Goal: Task Accomplishment & Management: Use online tool/utility

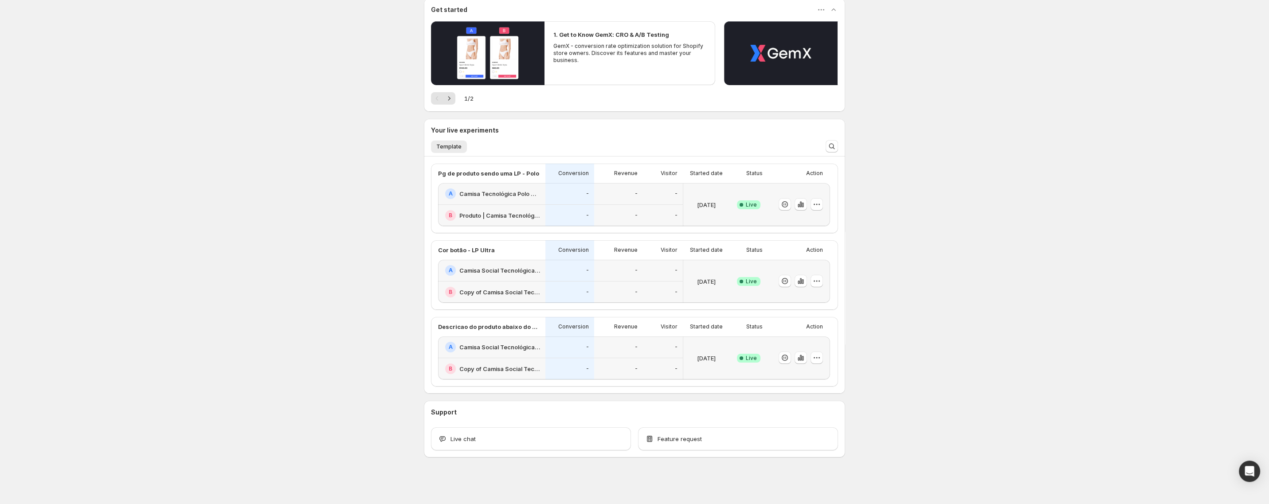
scroll to position [84, 0]
click at [687, 276] on div "[DATE]" at bounding box center [706, 280] width 39 height 32
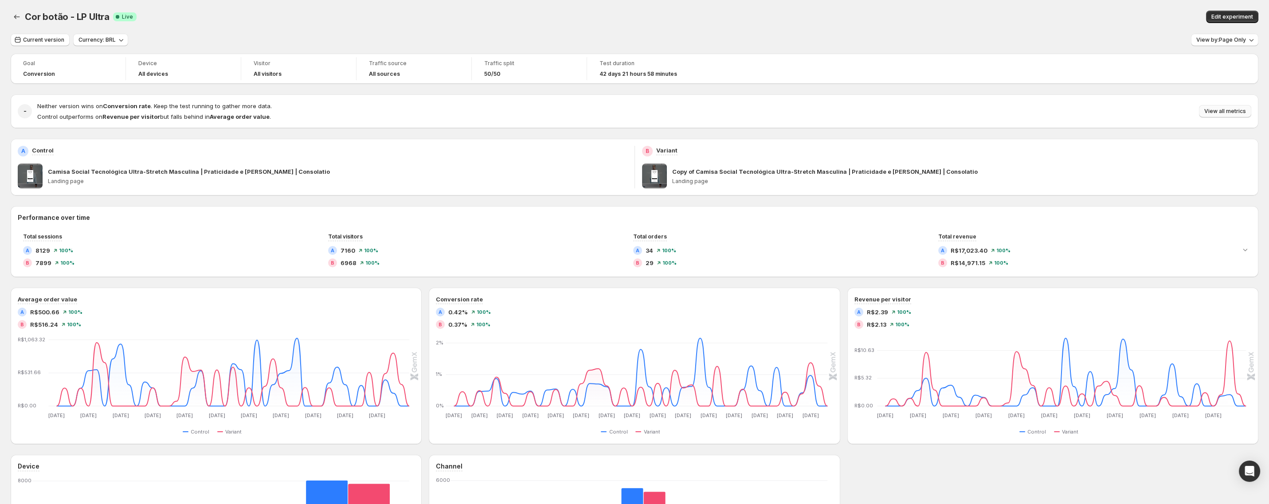
click at [1219, 112] on span "View all metrics" at bounding box center [1226, 111] width 42 height 7
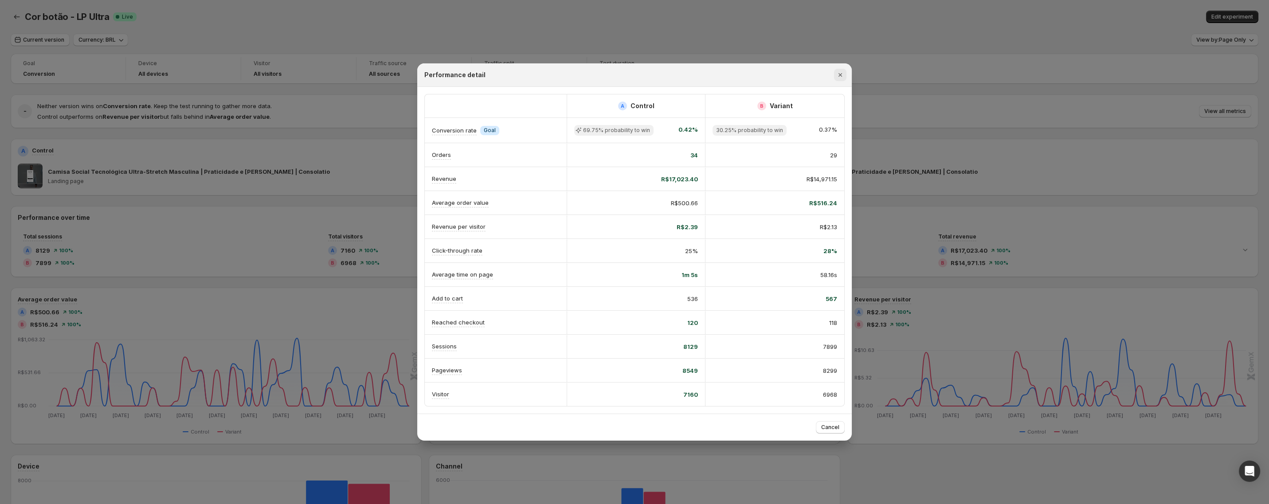
click at [840, 78] on icon "Close" at bounding box center [840, 75] width 9 height 9
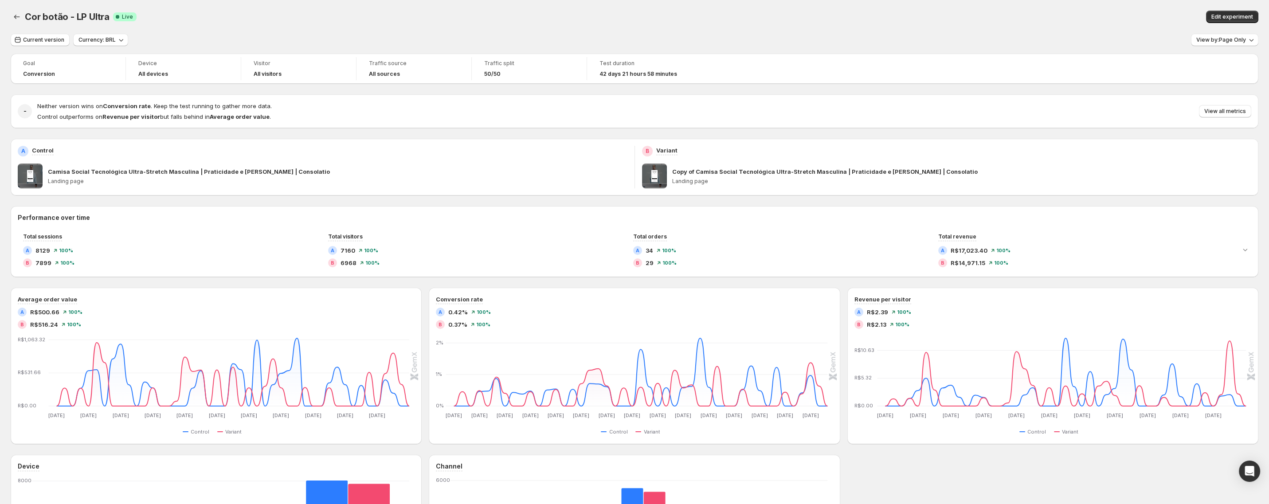
click at [1237, 47] on div "Current version Currency: BRL View by: Page Only Goal Conversion Device All dev…" at bounding box center [635, 331] width 1248 height 595
click at [1235, 41] on span "View by: Page Only" at bounding box center [1222, 39] width 50 height 7
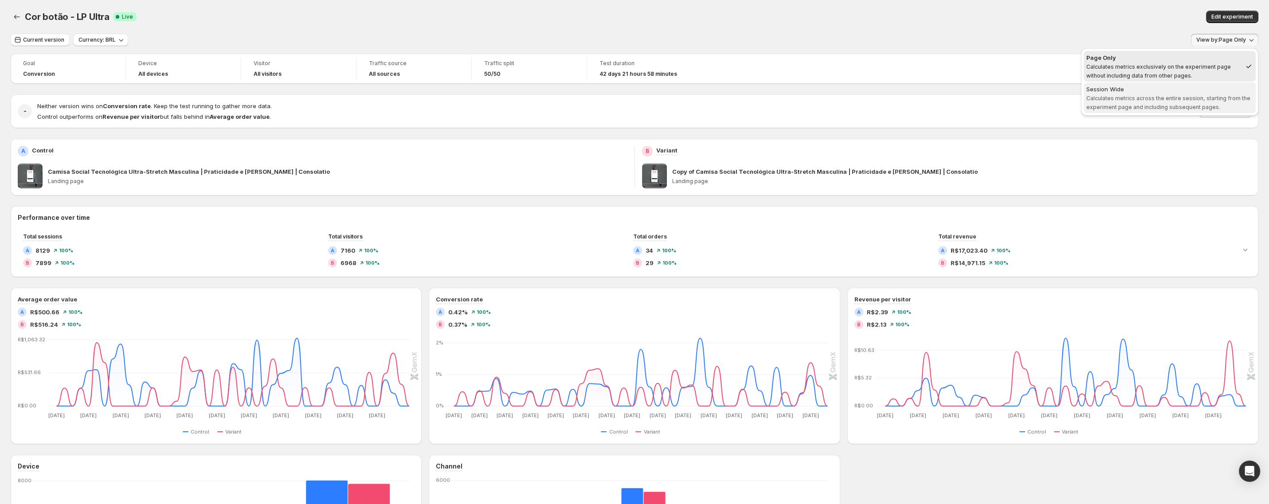
click at [1156, 92] on div "Session Wide" at bounding box center [1170, 89] width 167 height 9
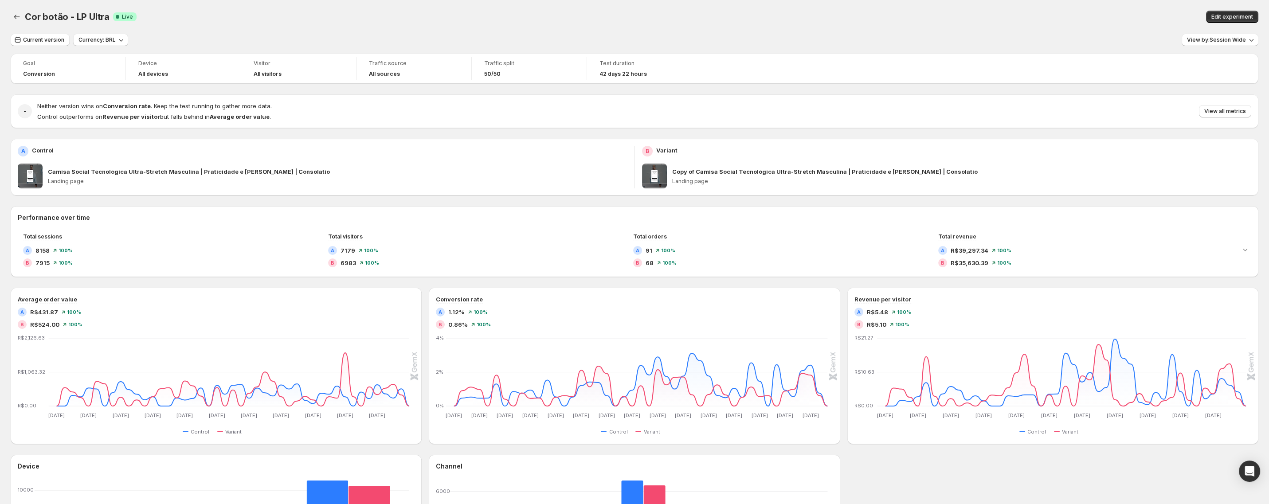
click at [1241, 103] on div "Neither version wins on Conversion rate . Keep the test running to gather more …" at bounding box center [644, 112] width 1214 height 20
click at [1234, 107] on button "View all metrics" at bounding box center [1225, 111] width 52 height 12
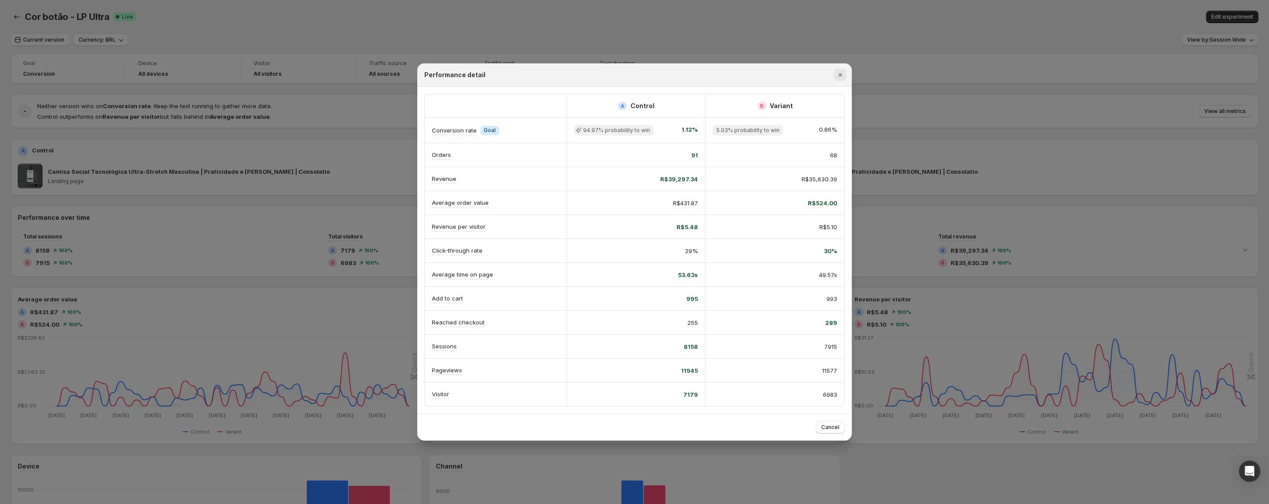
click at [840, 78] on icon "Close" at bounding box center [840, 75] width 9 height 9
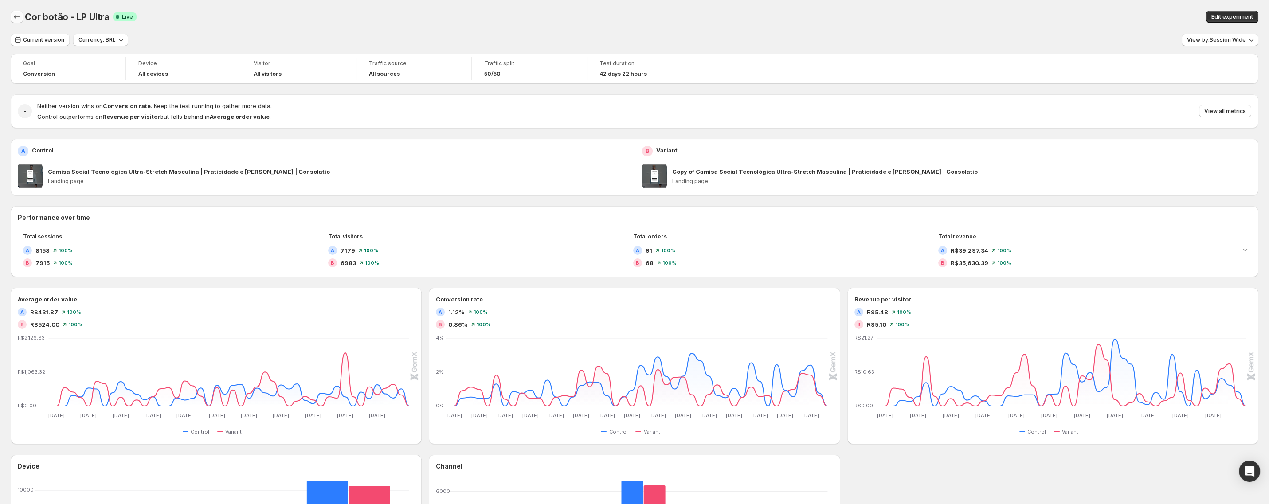
click at [14, 16] on icon "Back" at bounding box center [16, 16] width 9 height 9
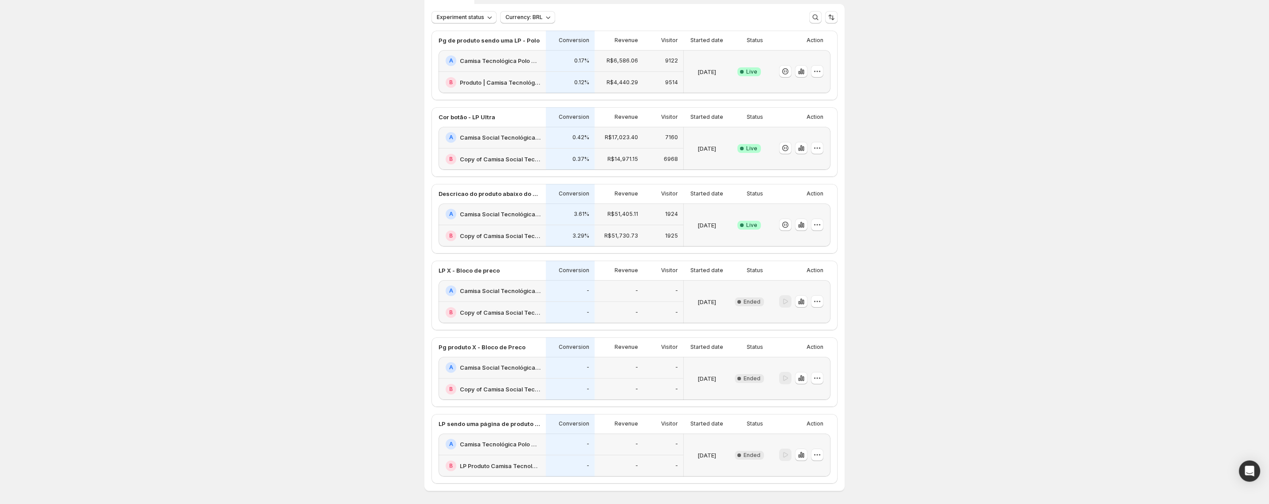
scroll to position [54, 0]
click at [552, 201] on div "Conversion" at bounding box center [570, 194] width 49 height 20
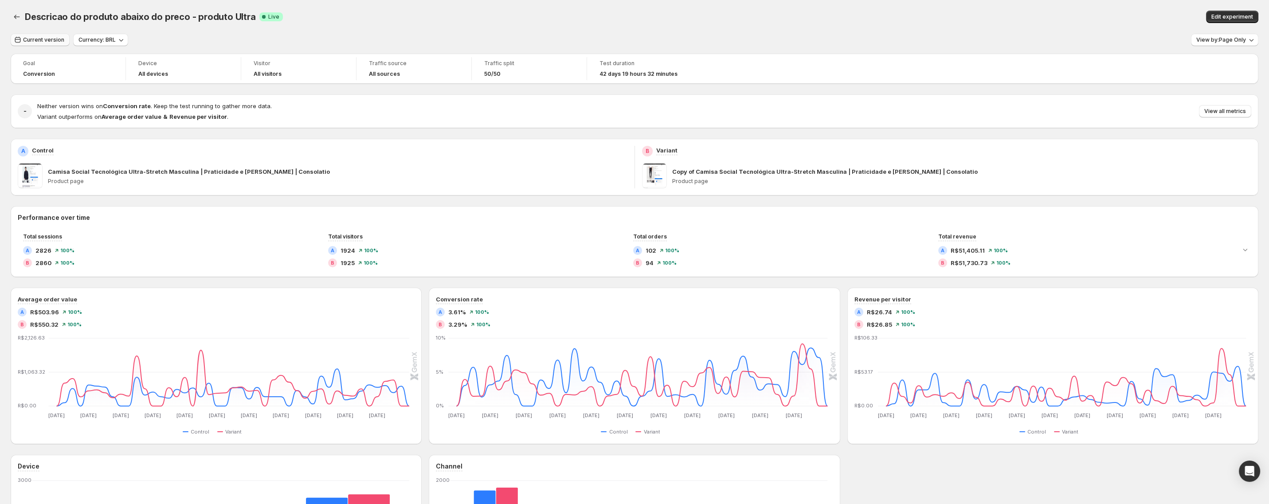
click at [50, 40] on span "Current version" at bounding box center [43, 39] width 41 height 7
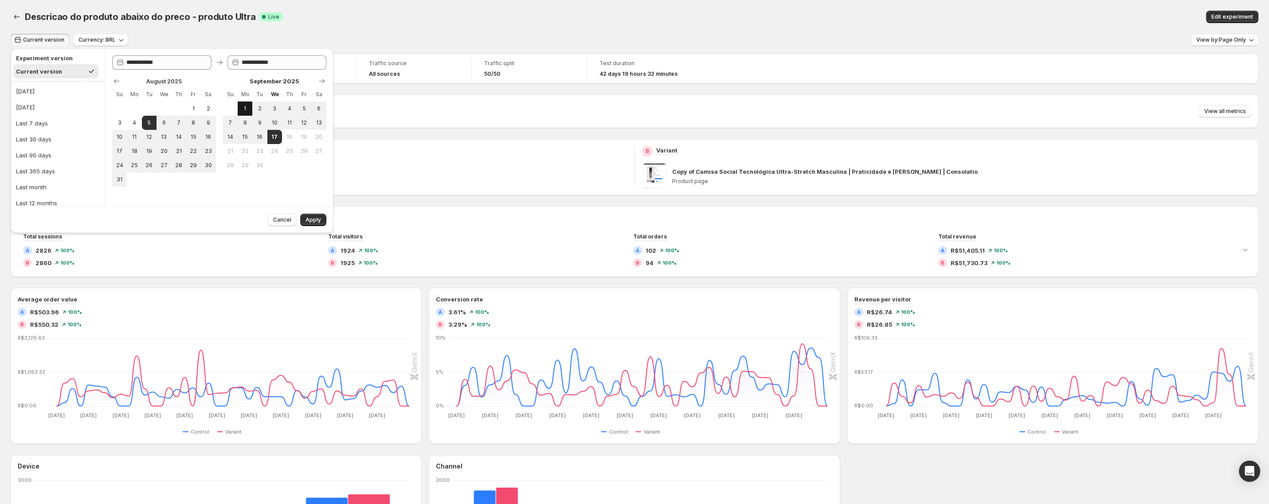
click at [245, 108] on span "1" at bounding box center [245, 108] width 8 height 7
type input "**********"
click at [272, 134] on span "17" at bounding box center [275, 136] width 8 height 7
type input "**********"
click at [314, 220] on span "Apply" at bounding box center [314, 219] width 16 height 7
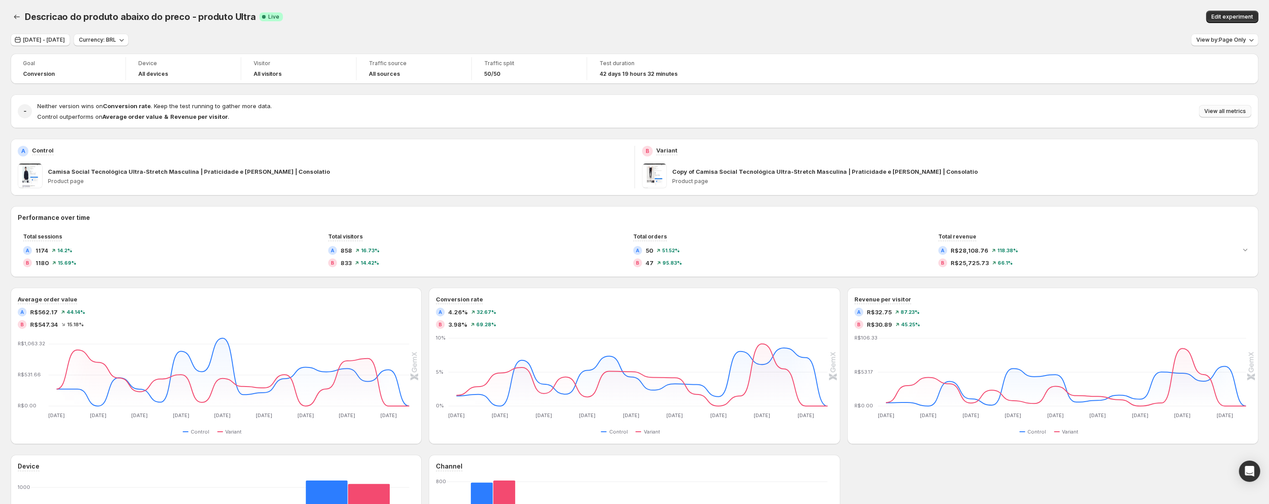
click at [1220, 110] on span "View all metrics" at bounding box center [1226, 111] width 42 height 7
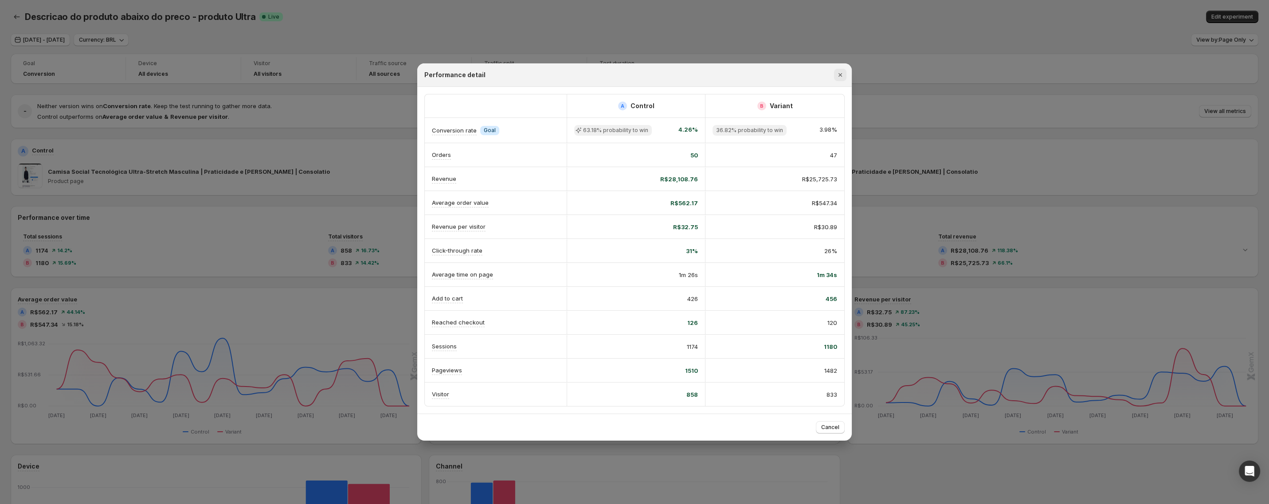
click at [842, 77] on icon "Close" at bounding box center [840, 75] width 9 height 9
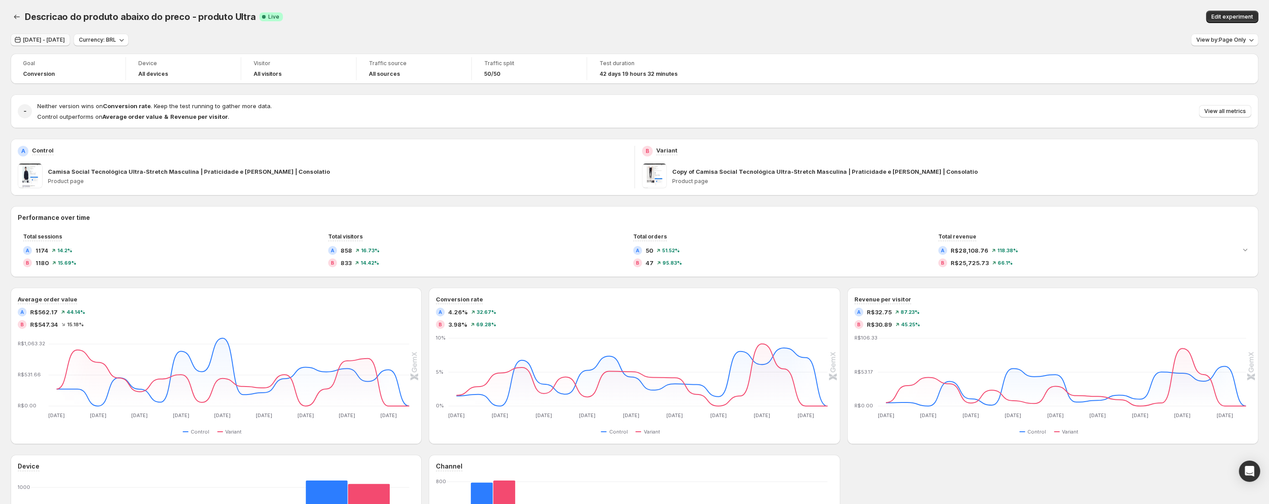
click at [60, 35] on button "[DATE] - [DATE]" at bounding box center [40, 40] width 59 height 12
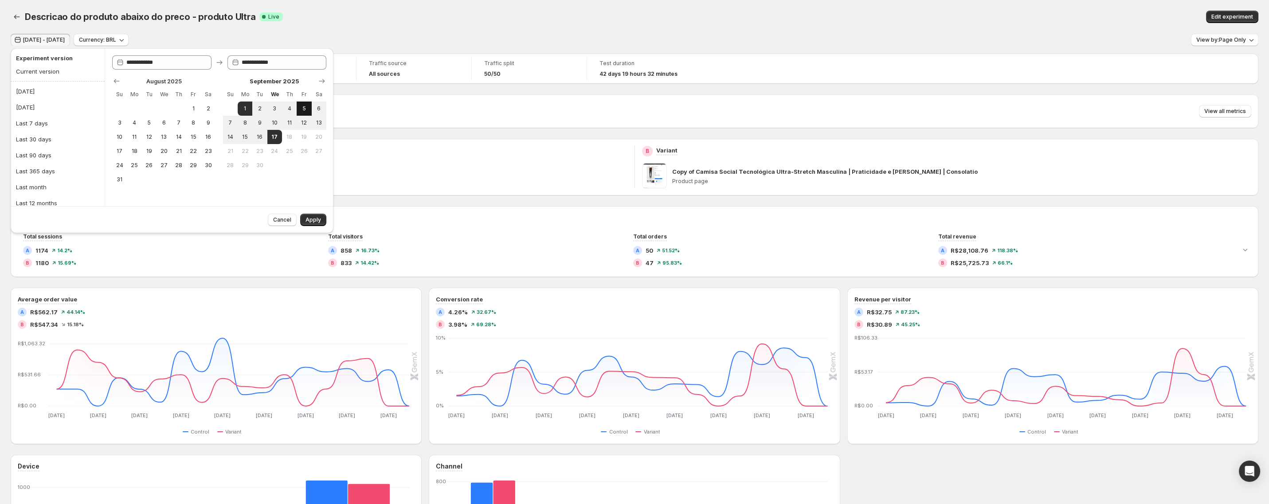
click at [304, 110] on span "5" at bounding box center [304, 108] width 8 height 7
type input "**********"
click at [271, 142] on button "17" at bounding box center [274, 137] width 15 height 14
type input "**********"
click at [318, 222] on span "Apply" at bounding box center [314, 219] width 16 height 7
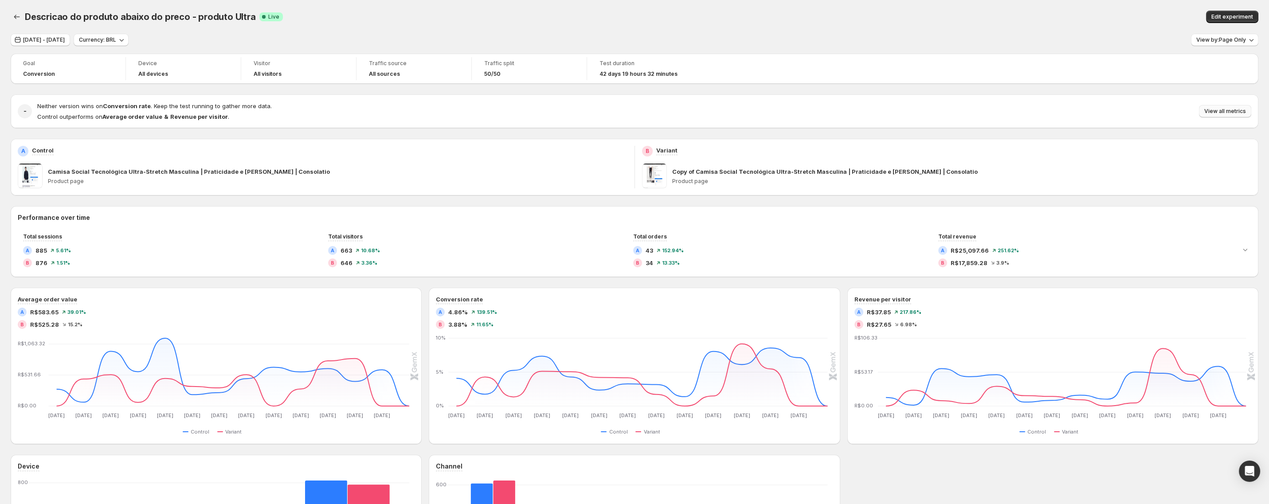
click at [1213, 110] on span "View all metrics" at bounding box center [1226, 111] width 42 height 7
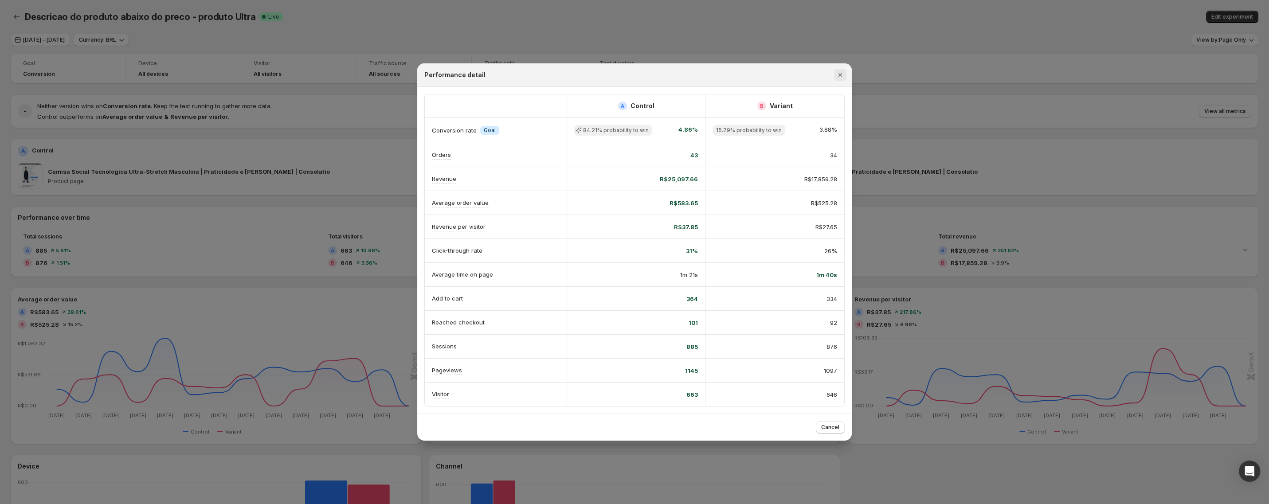
click at [842, 76] on icon "Close" at bounding box center [840, 75] width 9 height 9
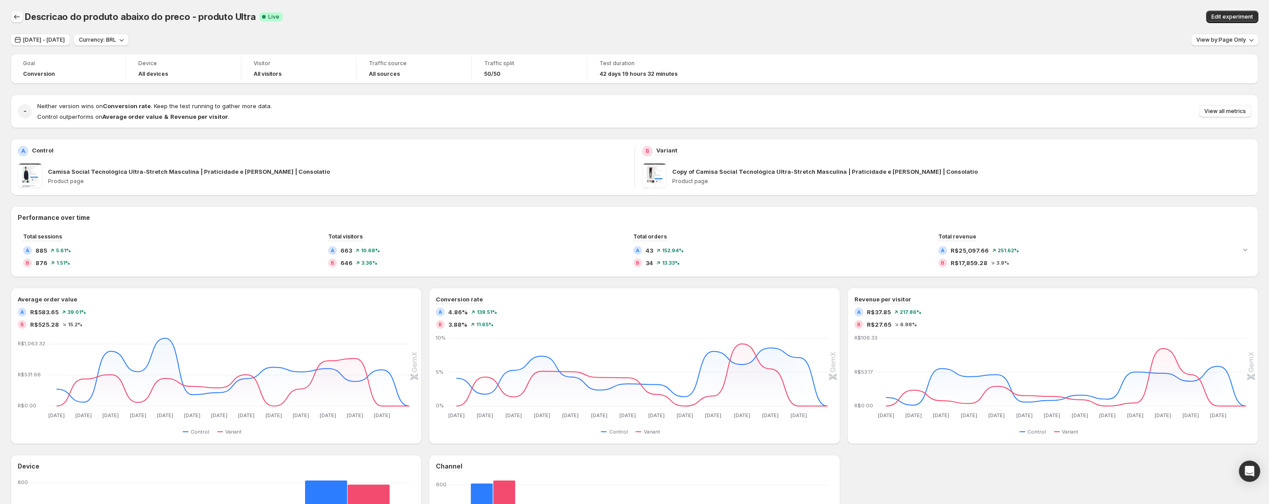
click at [19, 19] on icon "Back" at bounding box center [16, 16] width 9 height 9
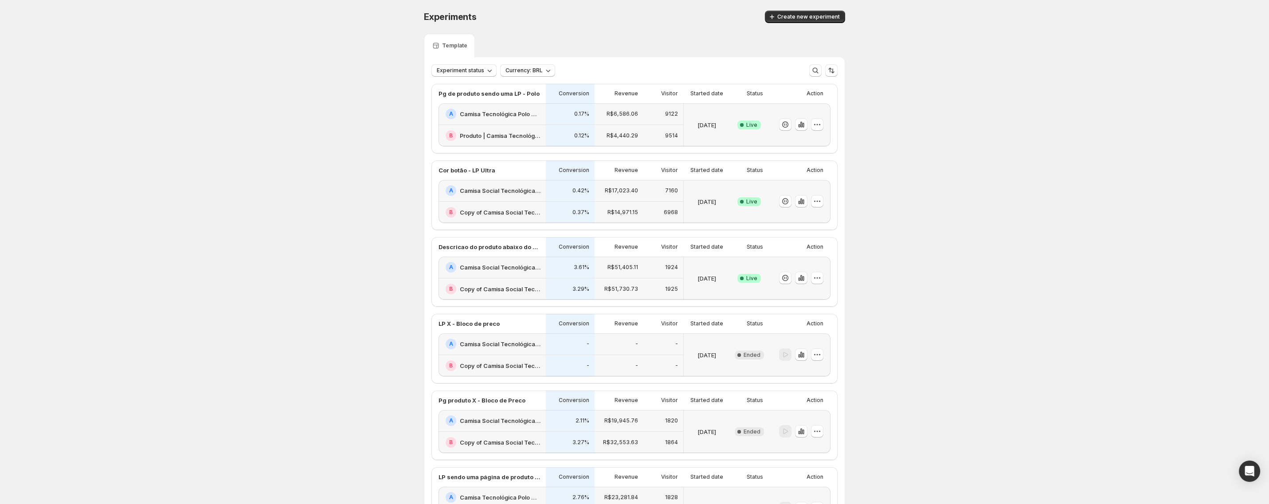
click at [516, 122] on div "A Camisa Tecnológica Polo Ultra Masculina | Praticidade e [PERSON_NAME] | Conso…" at bounding box center [492, 114] width 107 height 22
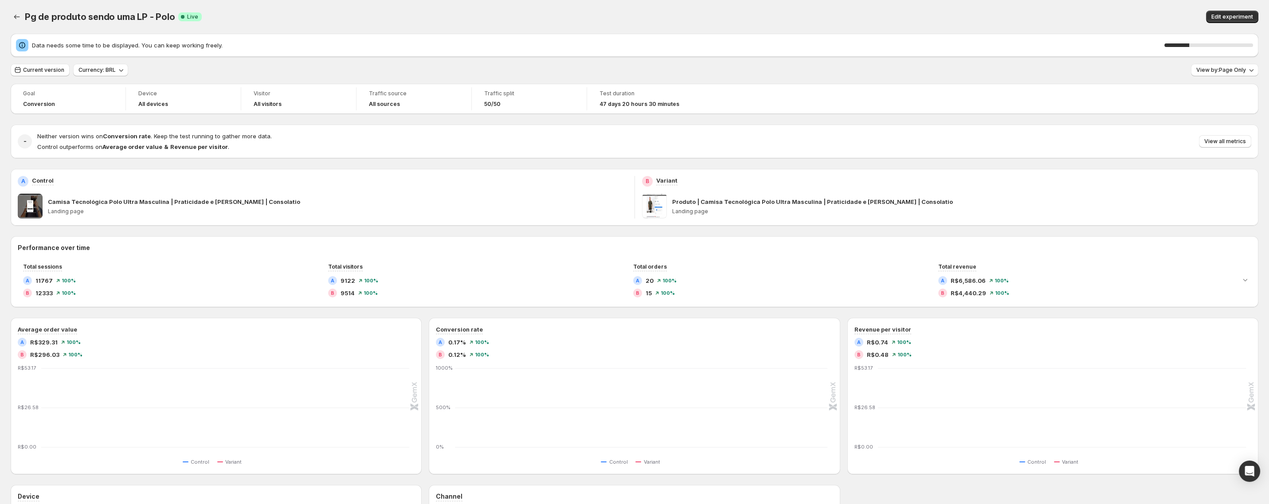
click at [1235, 135] on div "Neither version wins on Conversion rate . Keep the test running to gather more …" at bounding box center [644, 142] width 1214 height 20
click at [1230, 142] on span "View all metrics" at bounding box center [1226, 141] width 42 height 7
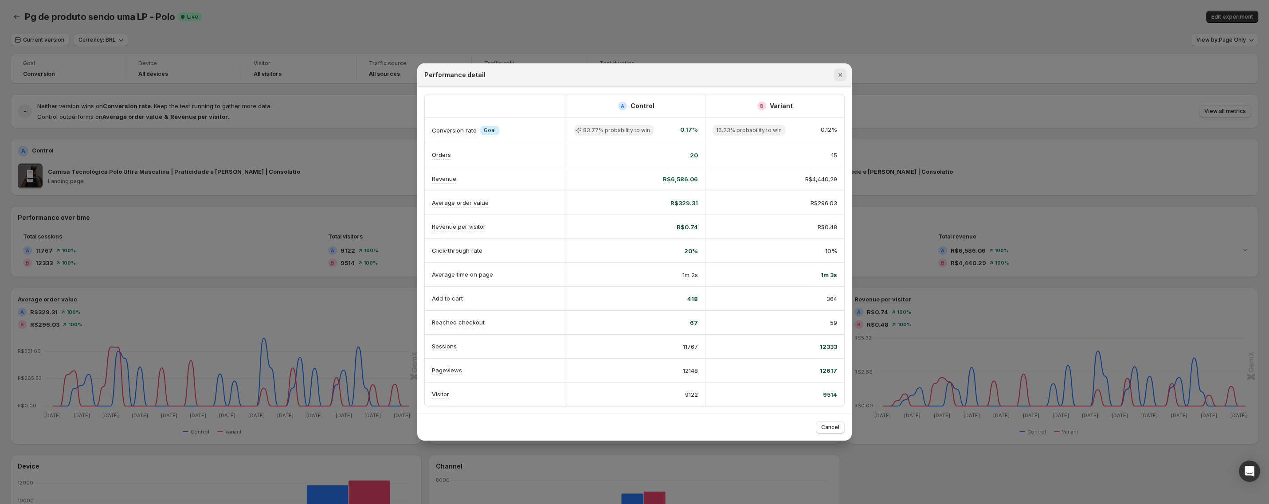
click at [837, 78] on icon "Close" at bounding box center [840, 75] width 9 height 9
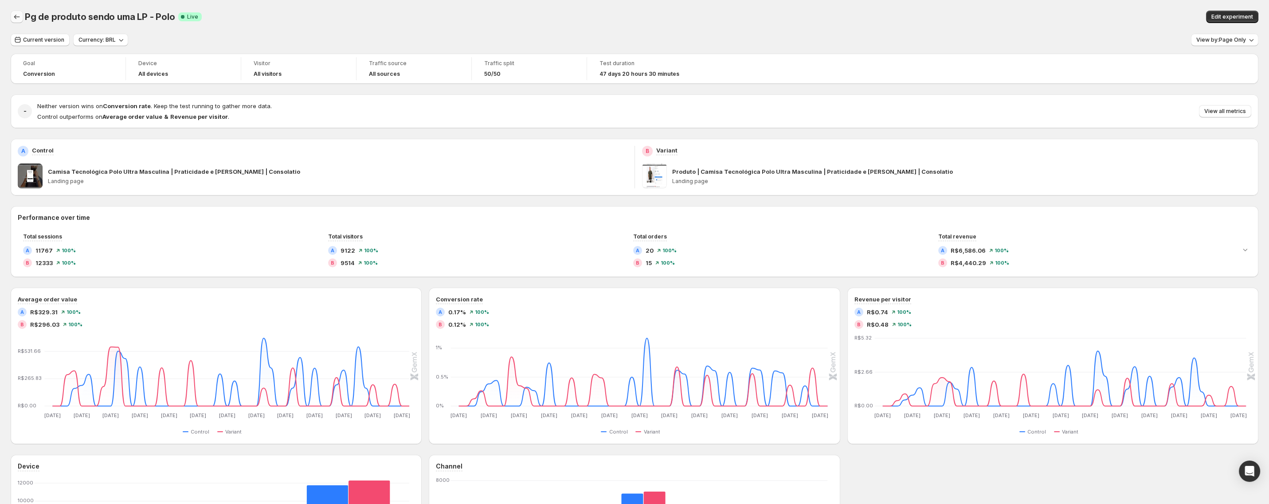
click at [16, 18] on icon "Back" at bounding box center [16, 16] width 9 height 9
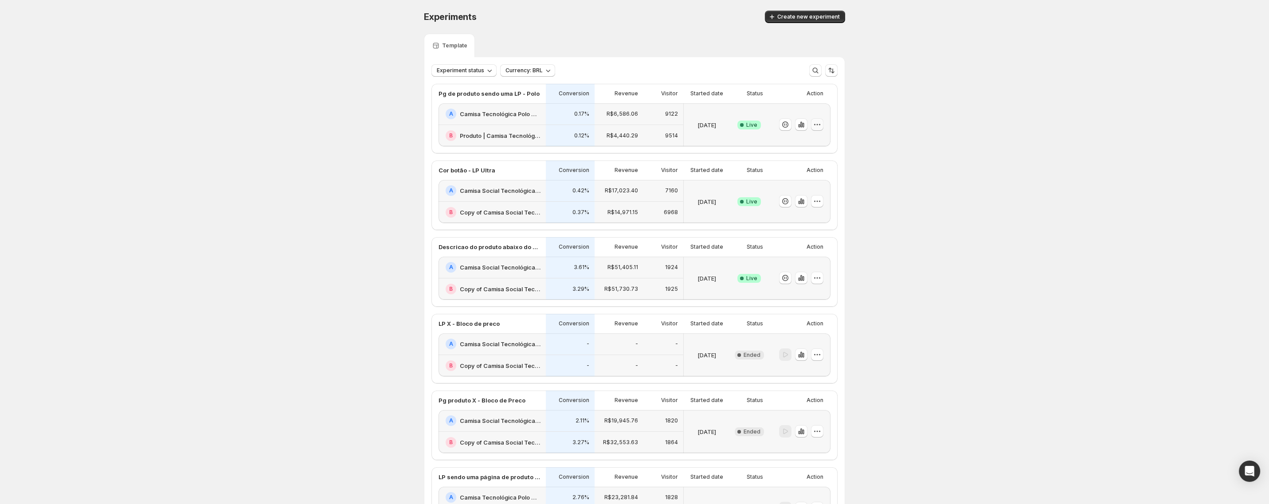
click at [814, 129] on icon "button" at bounding box center [817, 124] width 9 height 9
click at [814, 175] on span "End experiment" at bounding box center [800, 172] width 43 height 7
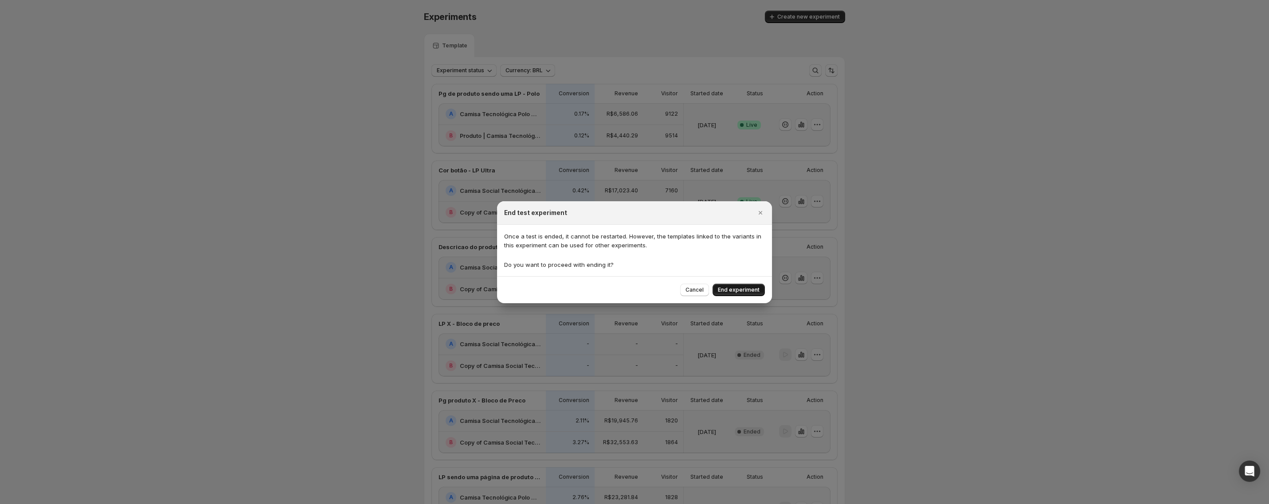
click at [744, 291] on span "End experiment" at bounding box center [739, 289] width 42 height 7
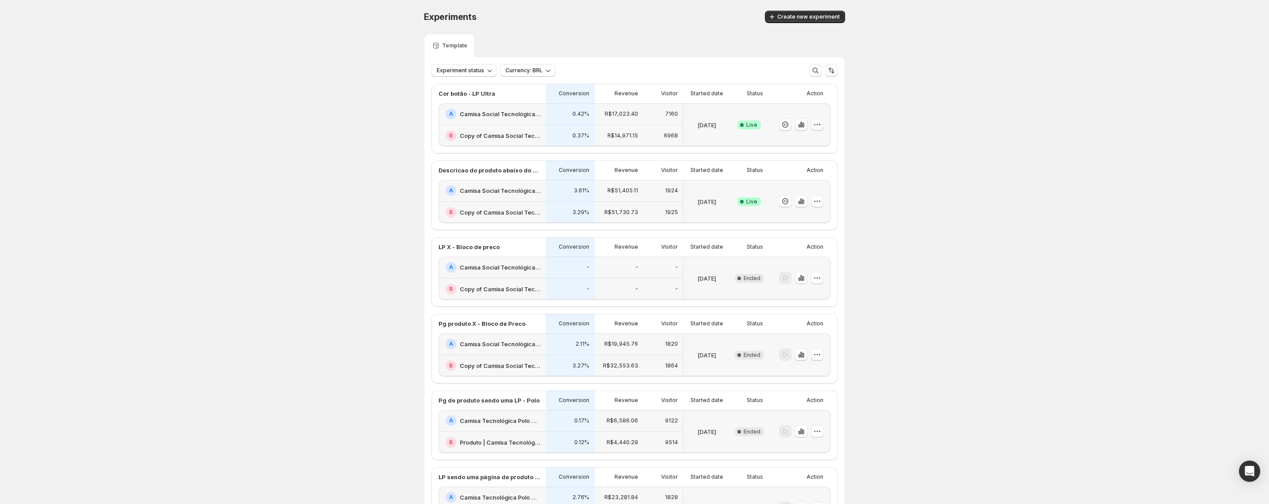
click at [819, 125] on icon "button" at bounding box center [819, 124] width 1 height 1
click at [799, 172] on span "End experiment" at bounding box center [800, 172] width 43 height 7
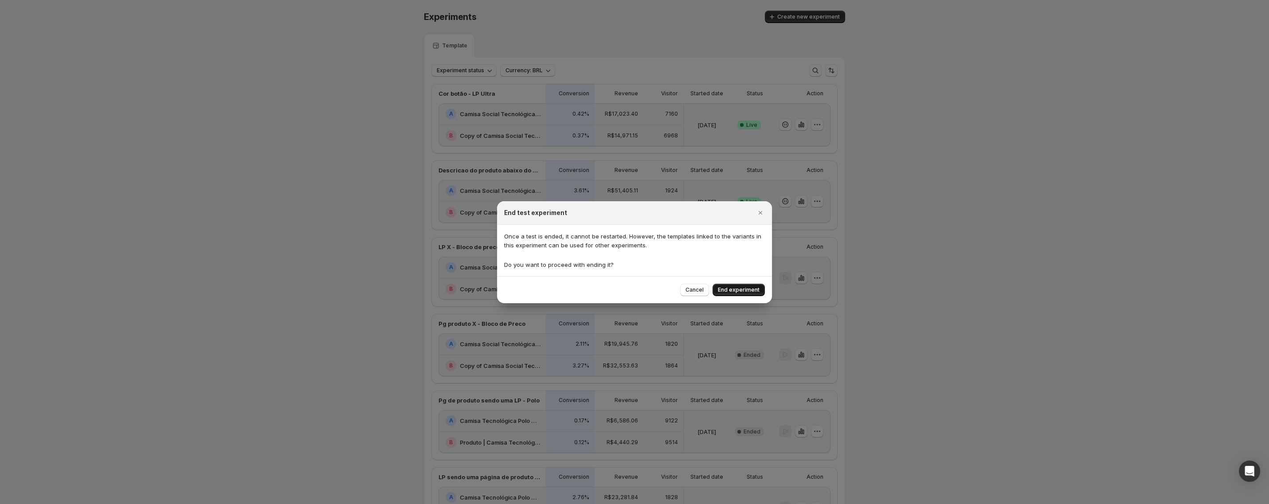
click at [734, 286] on button "End experiment" at bounding box center [739, 290] width 52 height 12
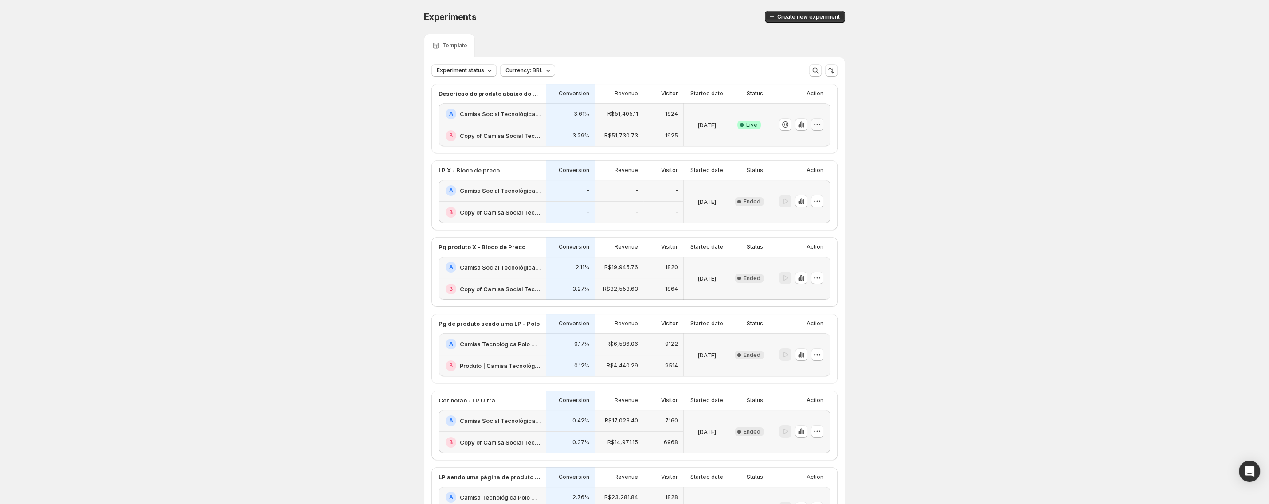
click at [820, 125] on icon "button" at bounding box center [817, 124] width 9 height 9
click at [794, 175] on span "End experiment" at bounding box center [800, 172] width 43 height 7
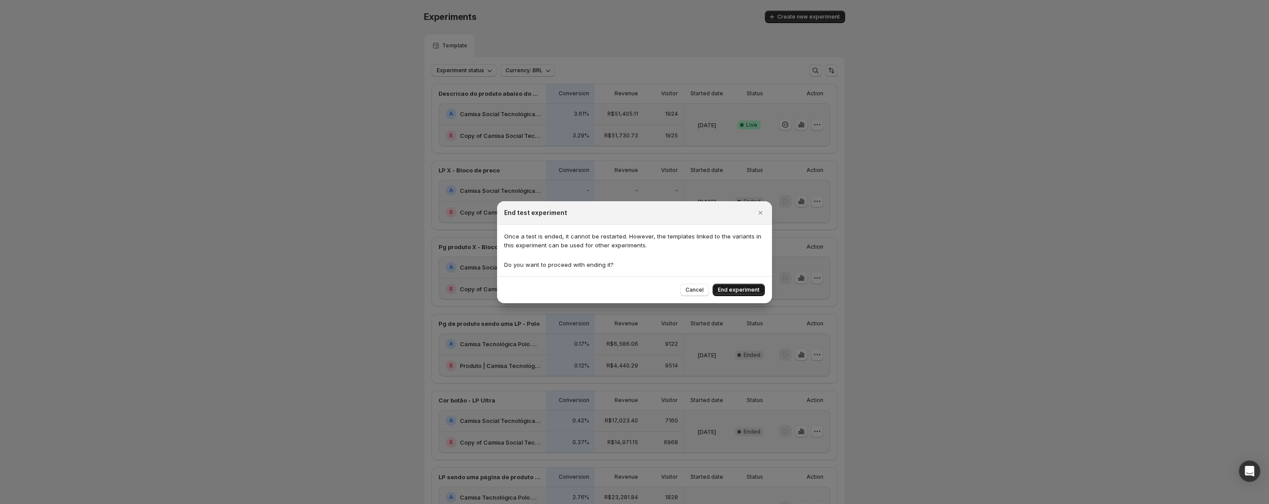
click at [743, 290] on span "End experiment" at bounding box center [739, 289] width 42 height 7
